Goal: Check status: Check status

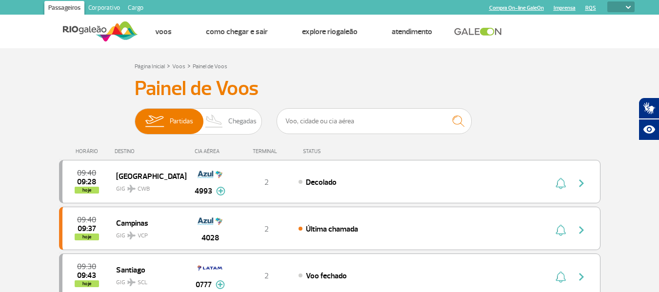
select select
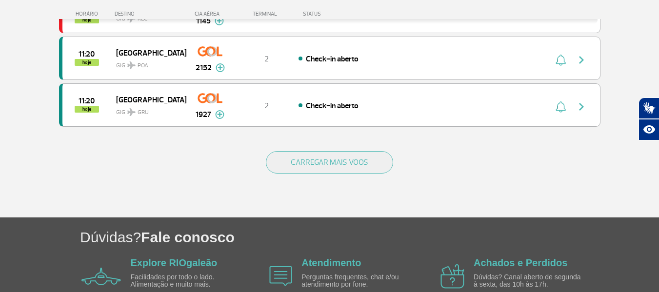
scroll to position [976, 0]
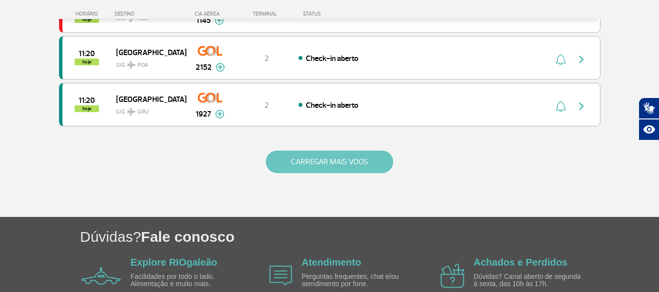
click at [313, 157] on button "CARREGAR MAIS VOOS" at bounding box center [329, 162] width 127 height 22
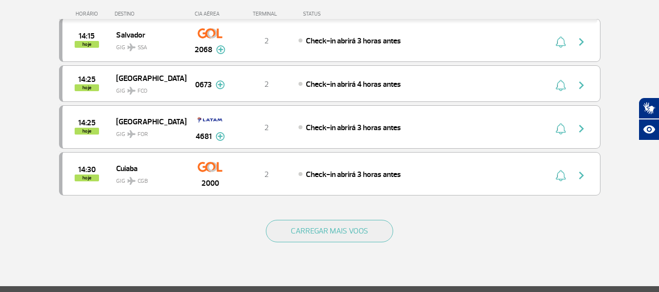
scroll to position [1853, 0]
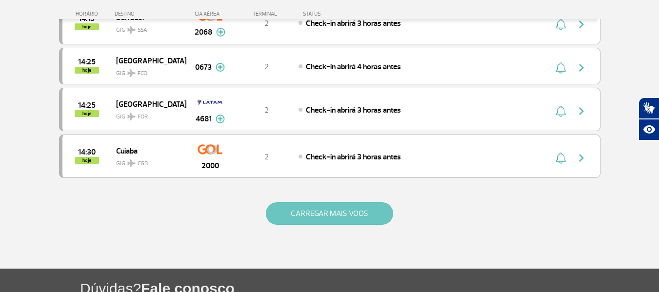
click at [312, 210] on button "CARREGAR MAIS VOOS" at bounding box center [329, 213] width 127 height 22
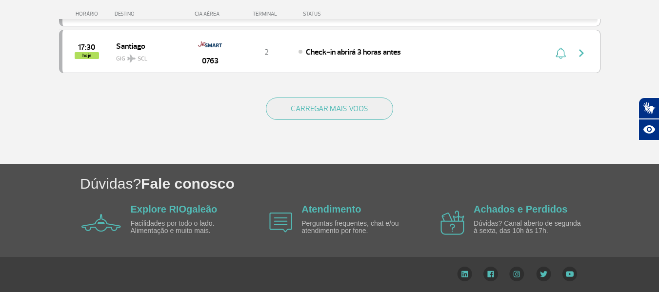
scroll to position [2895, 0]
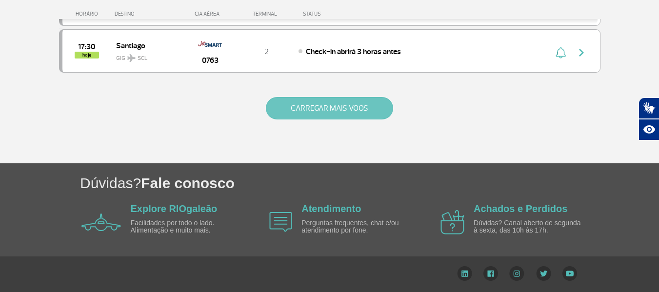
click at [317, 106] on button "CARREGAR MAIS VOOS" at bounding box center [329, 108] width 127 height 22
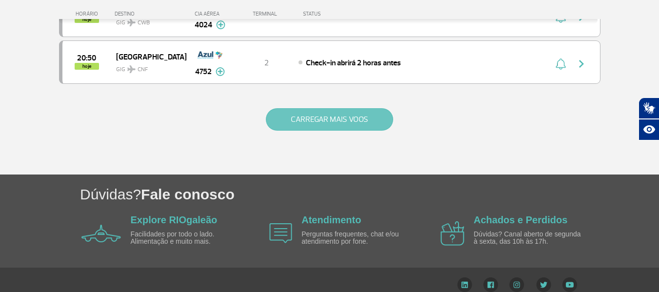
scroll to position [3822, 0]
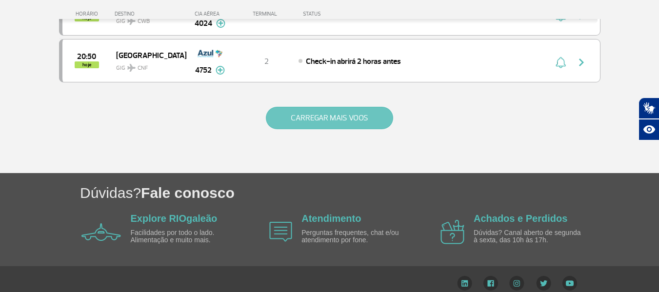
click at [317, 111] on button "CARREGAR MAIS VOOS" at bounding box center [329, 118] width 127 height 22
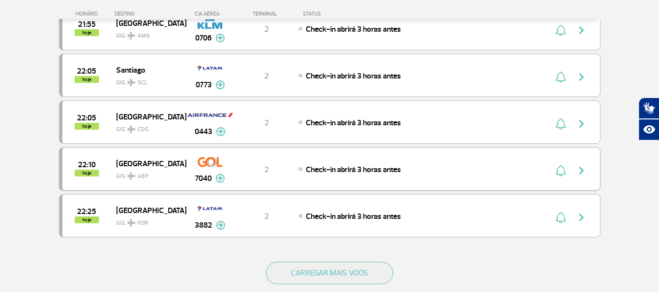
scroll to position [4700, 0]
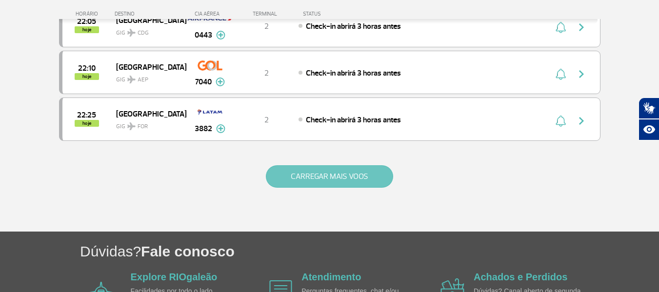
click at [323, 179] on button "CARREGAR MAIS VOOS" at bounding box center [329, 176] width 127 height 22
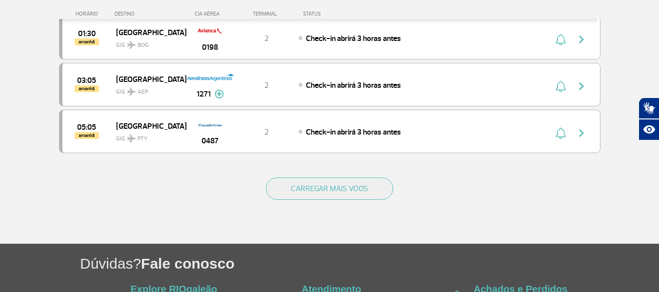
scroll to position [5627, 0]
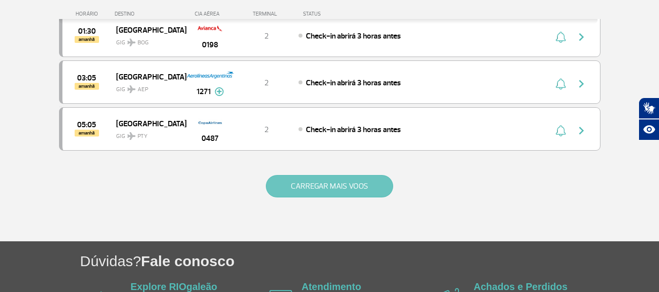
click at [311, 190] on button "CARREGAR MAIS VOOS" at bounding box center [329, 186] width 127 height 22
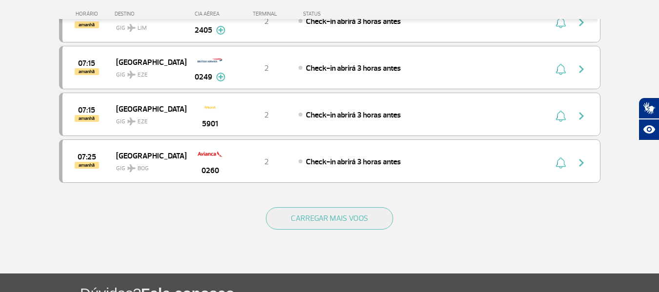
scroll to position [6553, 0]
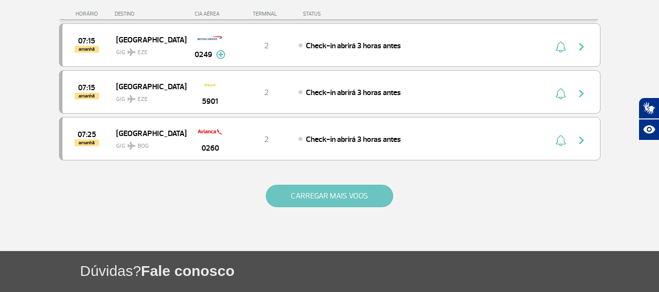
click at [324, 192] on button "CARREGAR MAIS VOOS" at bounding box center [329, 196] width 127 height 22
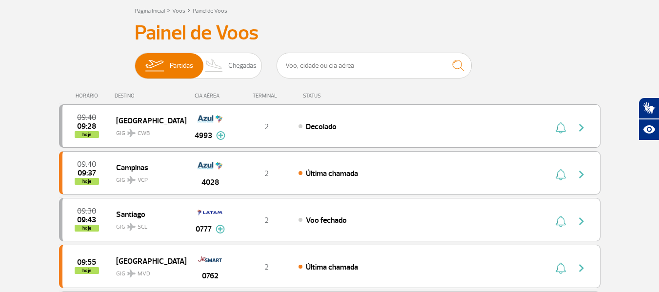
scroll to position [0, 0]
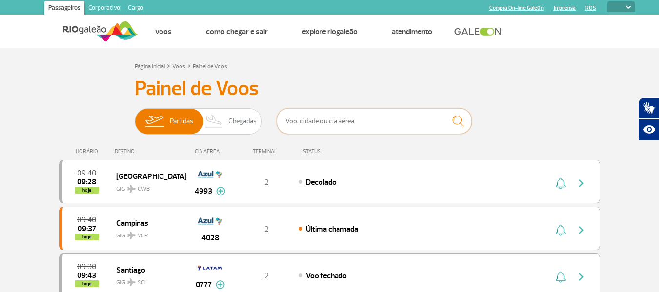
click at [298, 122] on input "text" at bounding box center [374, 121] width 195 height 26
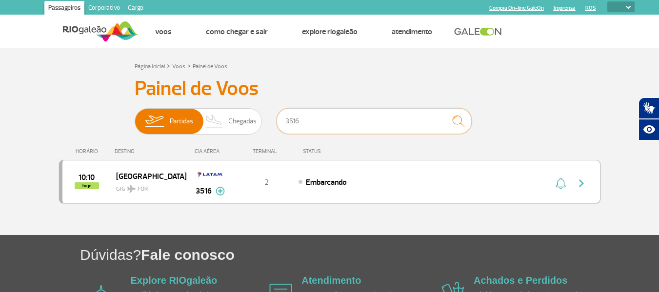
type input "3516"
click at [221, 190] on img at bounding box center [220, 191] width 9 height 9
